Goal: Task Accomplishment & Management: Manage account settings

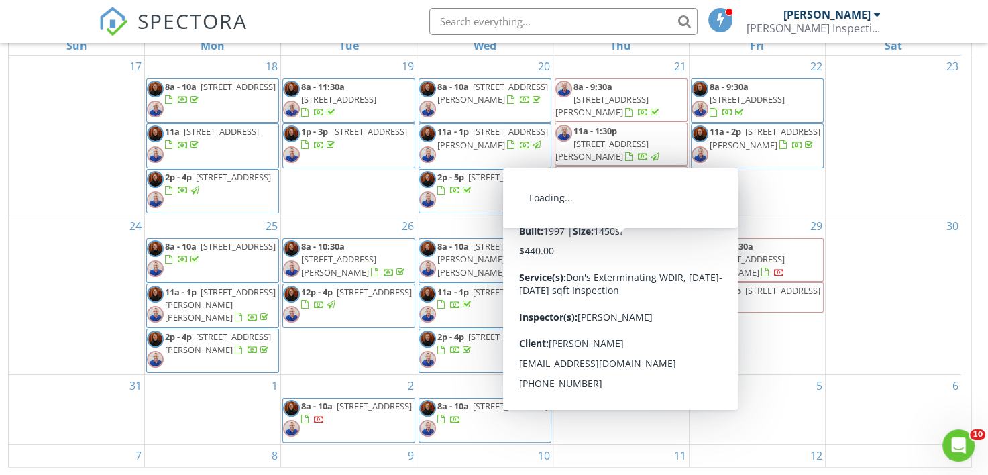
click at [631, 252] on span "401 Abercrombie Wy , Lafayette 70508" at bounding box center [646, 246] width 75 height 12
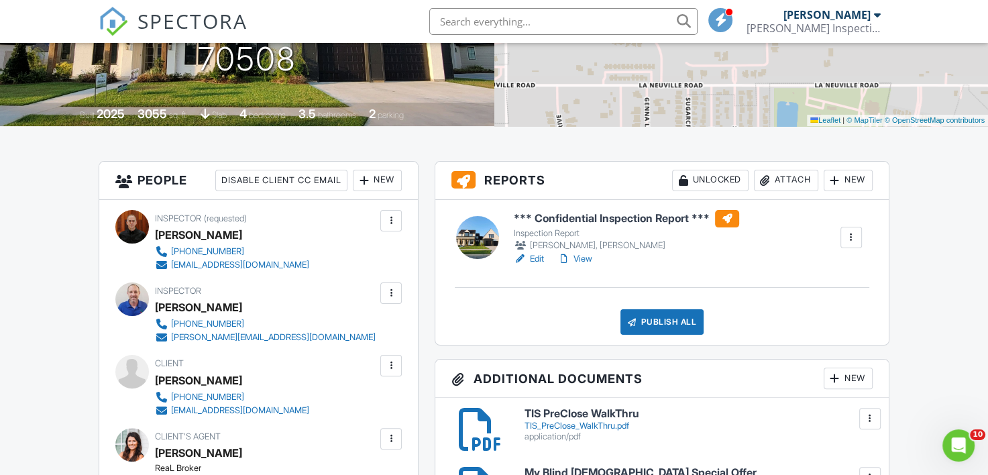
scroll to position [268, 0]
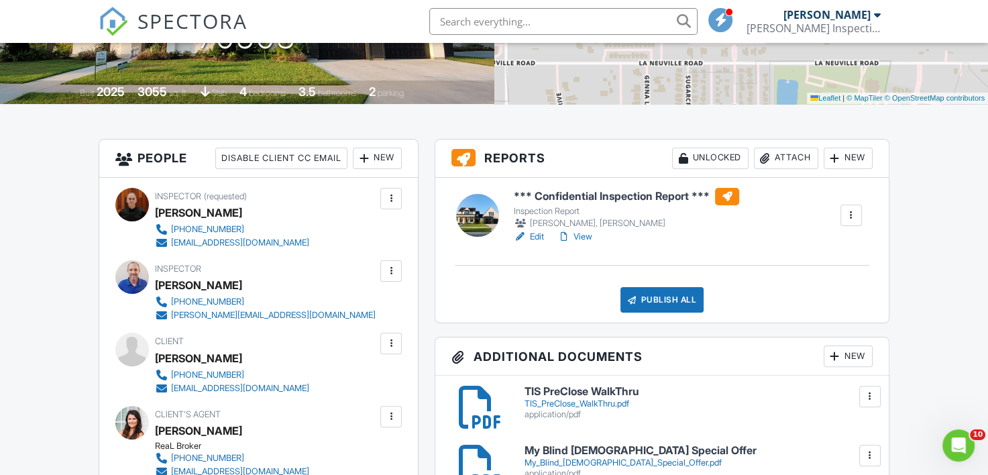
click at [588, 239] on link "View" at bounding box center [574, 236] width 35 height 13
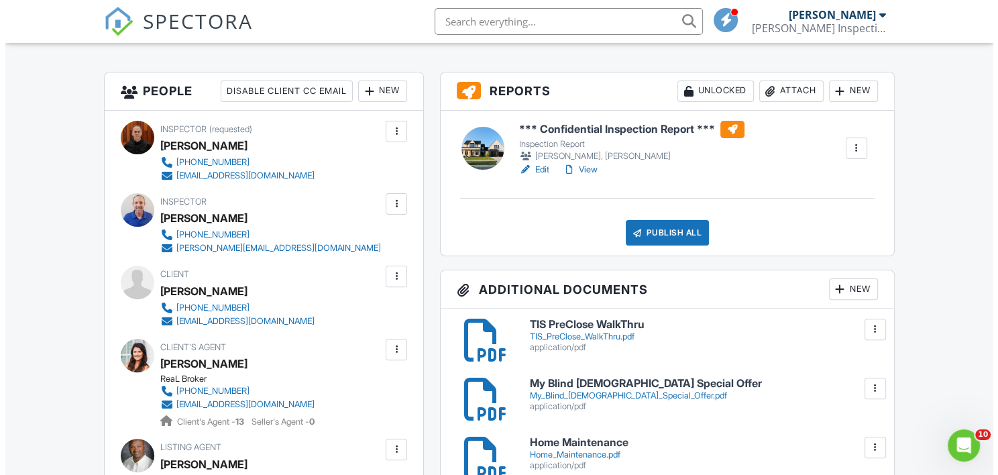
scroll to position [268, 0]
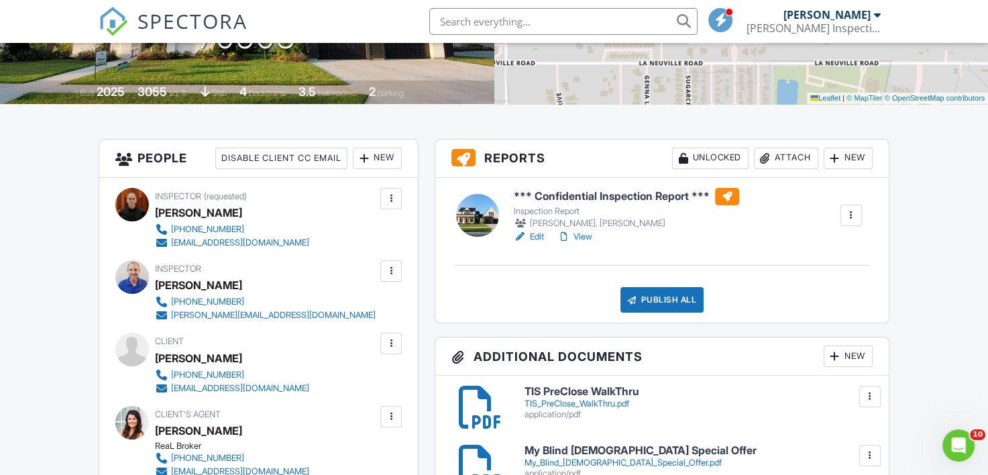
click at [666, 296] on div "Publish All" at bounding box center [663, 299] width 84 height 25
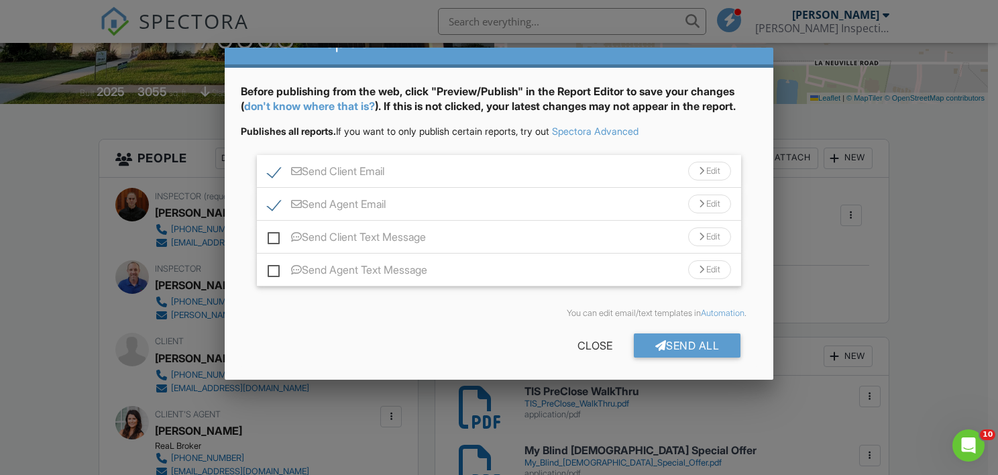
scroll to position [48, 0]
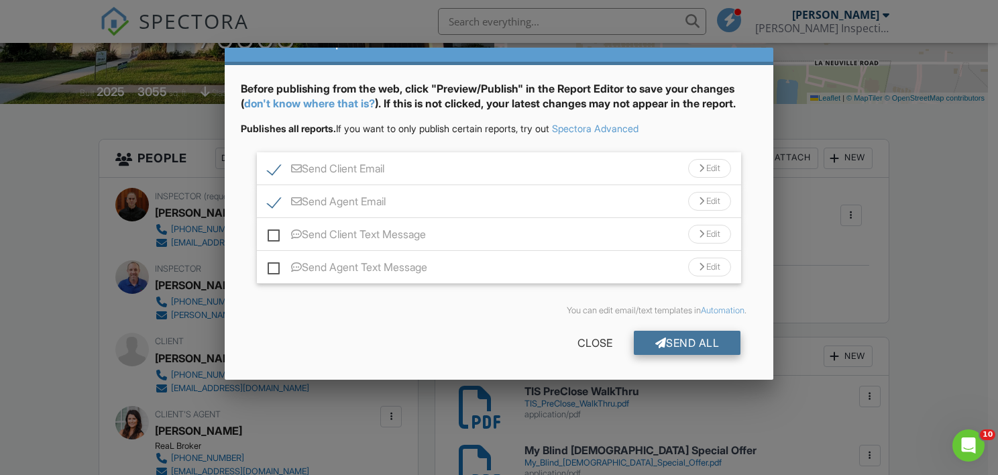
click at [700, 346] on div "Send All" at bounding box center [687, 343] width 107 height 24
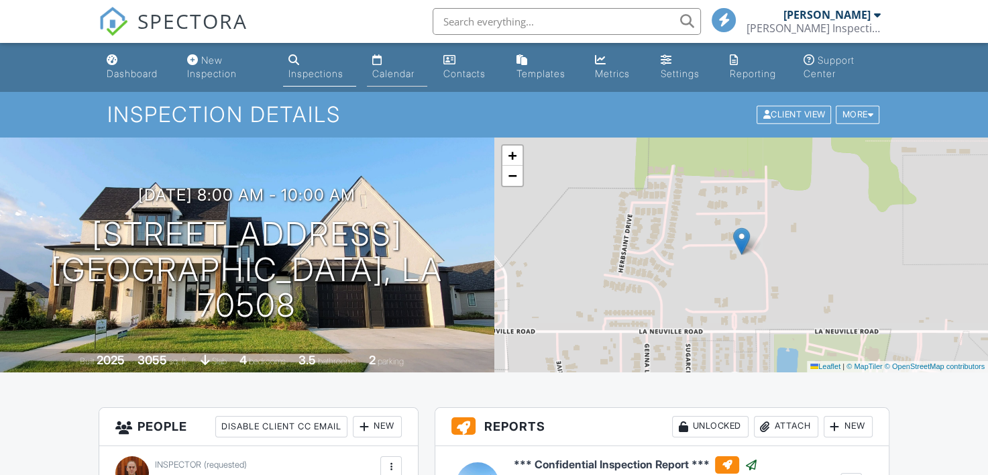
click at [396, 66] on link "Calendar" at bounding box center [397, 67] width 60 height 38
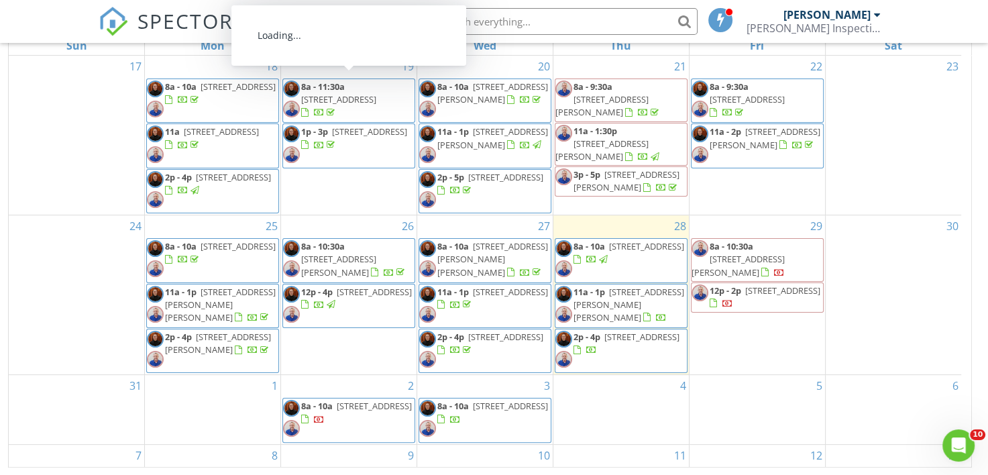
scroll to position [15, 0]
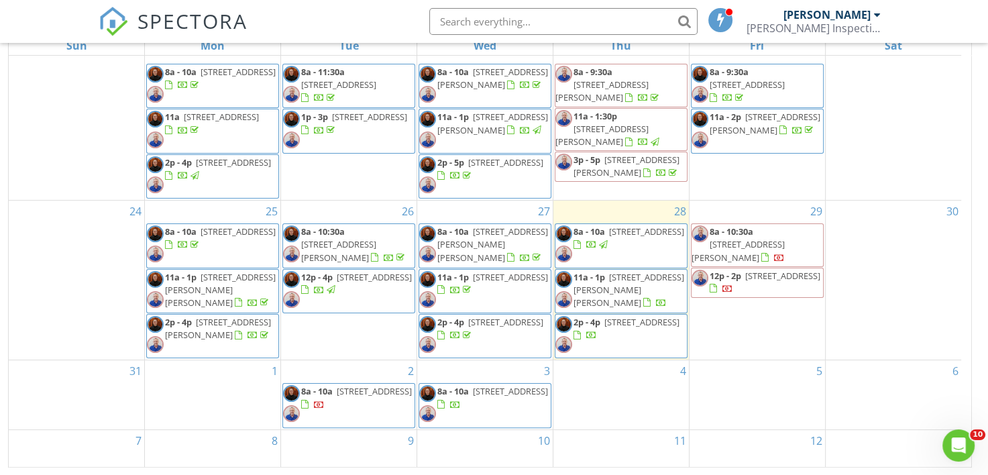
click at [354, 25] on div "SPECTORA [PERSON_NAME] Inspection Services, LLC Role: Inspector Dashboard New I…" at bounding box center [494, 21] width 790 height 43
